Goal: Transaction & Acquisition: Purchase product/service

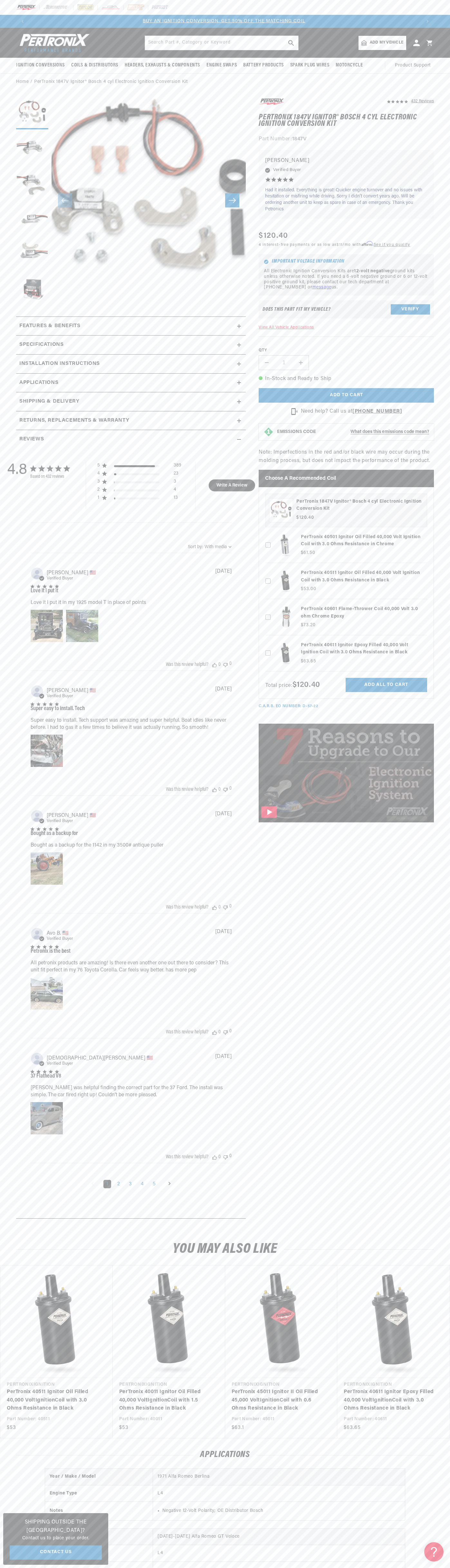
click at [72, 31] on header "BETTER SEARCH RESULTS Add your vehicle's year, make, and model to find parts be…" at bounding box center [225, 43] width 450 height 30
click at [442, 228] on section "432 Reviews" at bounding box center [225, 660] width 450 height 1138
click at [390, 1567] on html "Skip to content Your cart Your cart is empty Get the right parts the first time…" at bounding box center [225, 784] width 450 height 1568
click at [29, 576] on div "4.8 4.8 out of 5 stars 432 total reviews Based on 432 reviews 5 389 4 23 3 3 2 …" at bounding box center [131, 831] width 223 height 765
